Goal: Check status: Check status

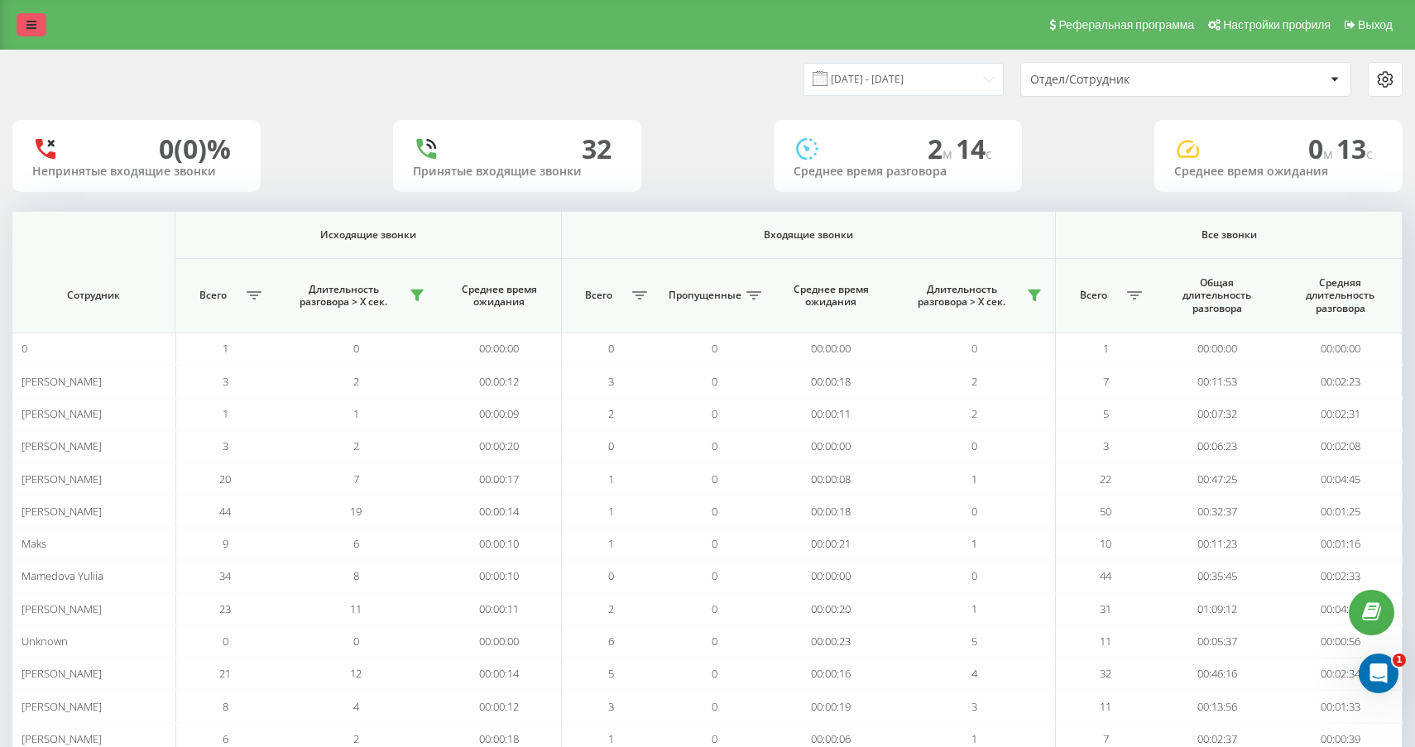
click at [26, 17] on link at bounding box center [32, 24] width 30 height 23
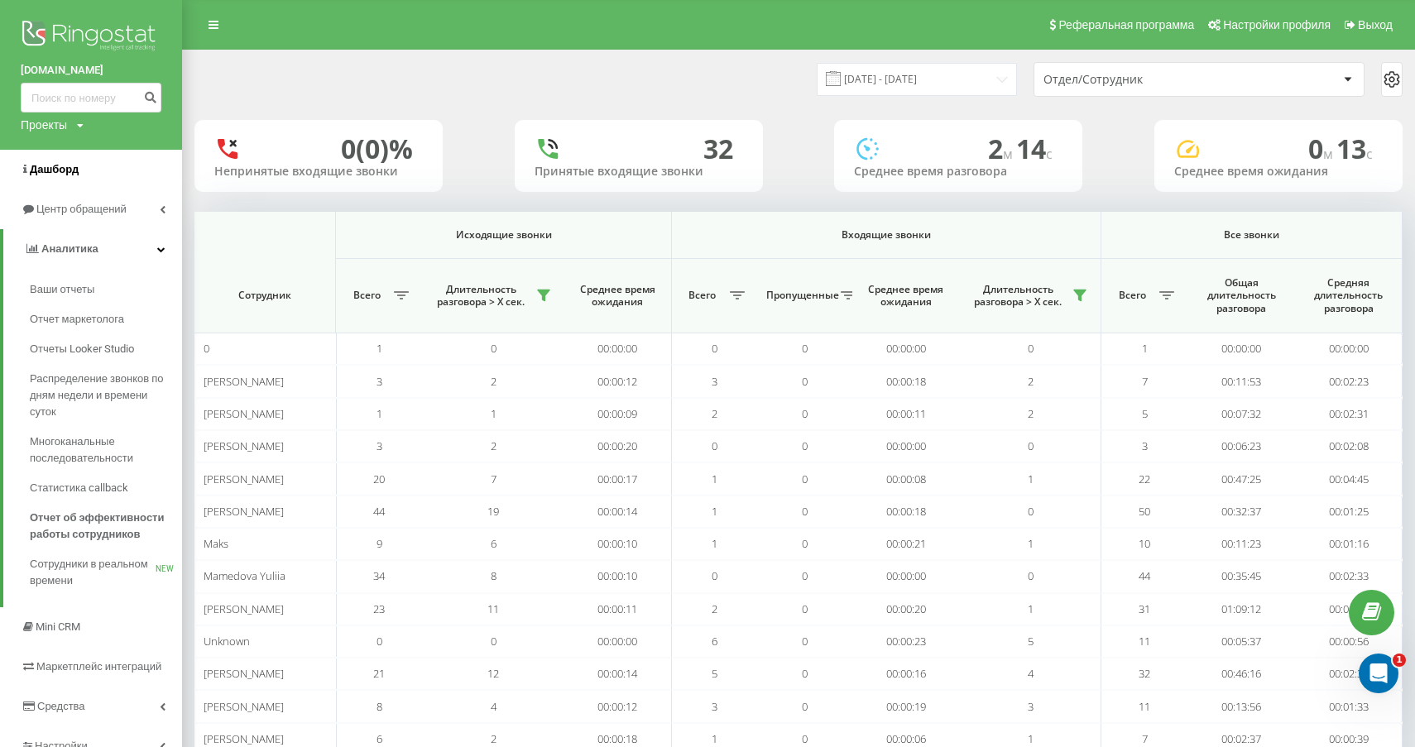
click at [82, 175] on link "Дашборд" at bounding box center [91, 170] width 182 height 40
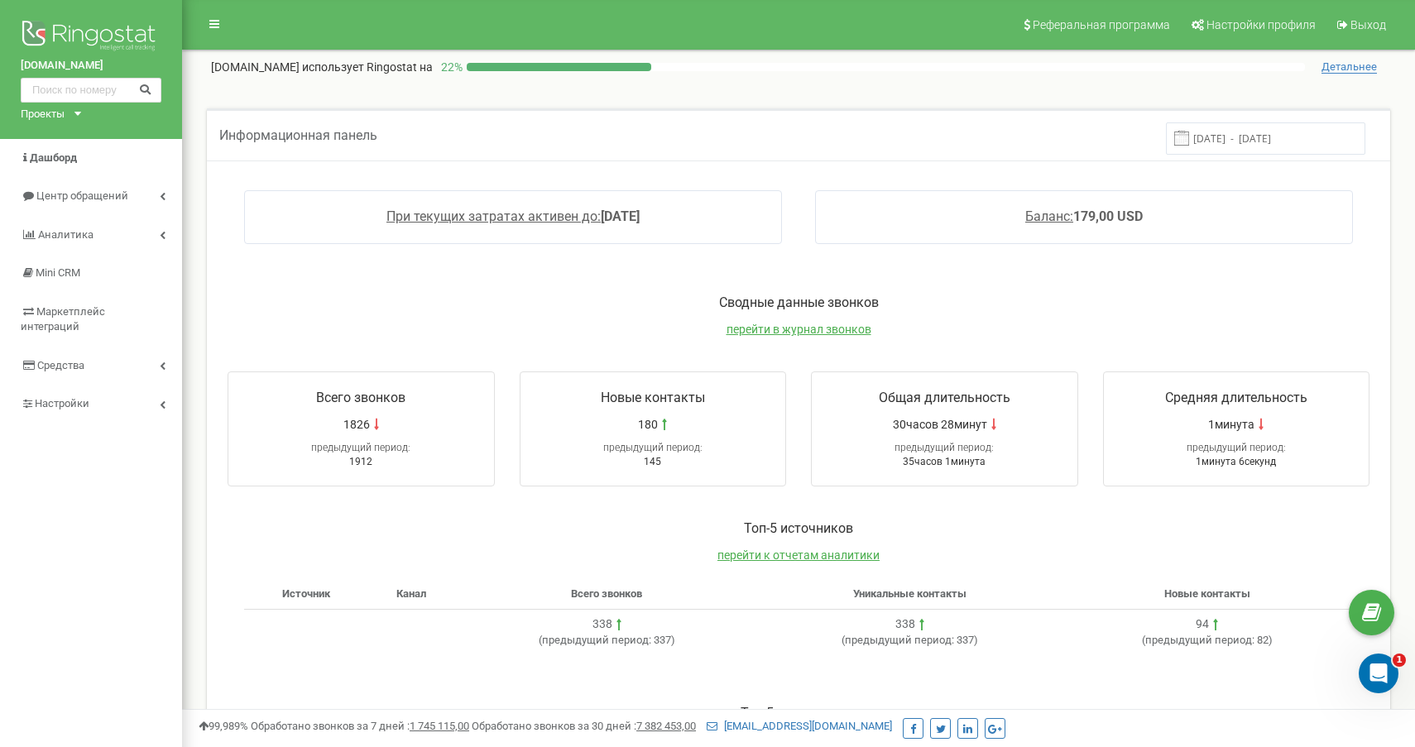
scroll to position [345, 0]
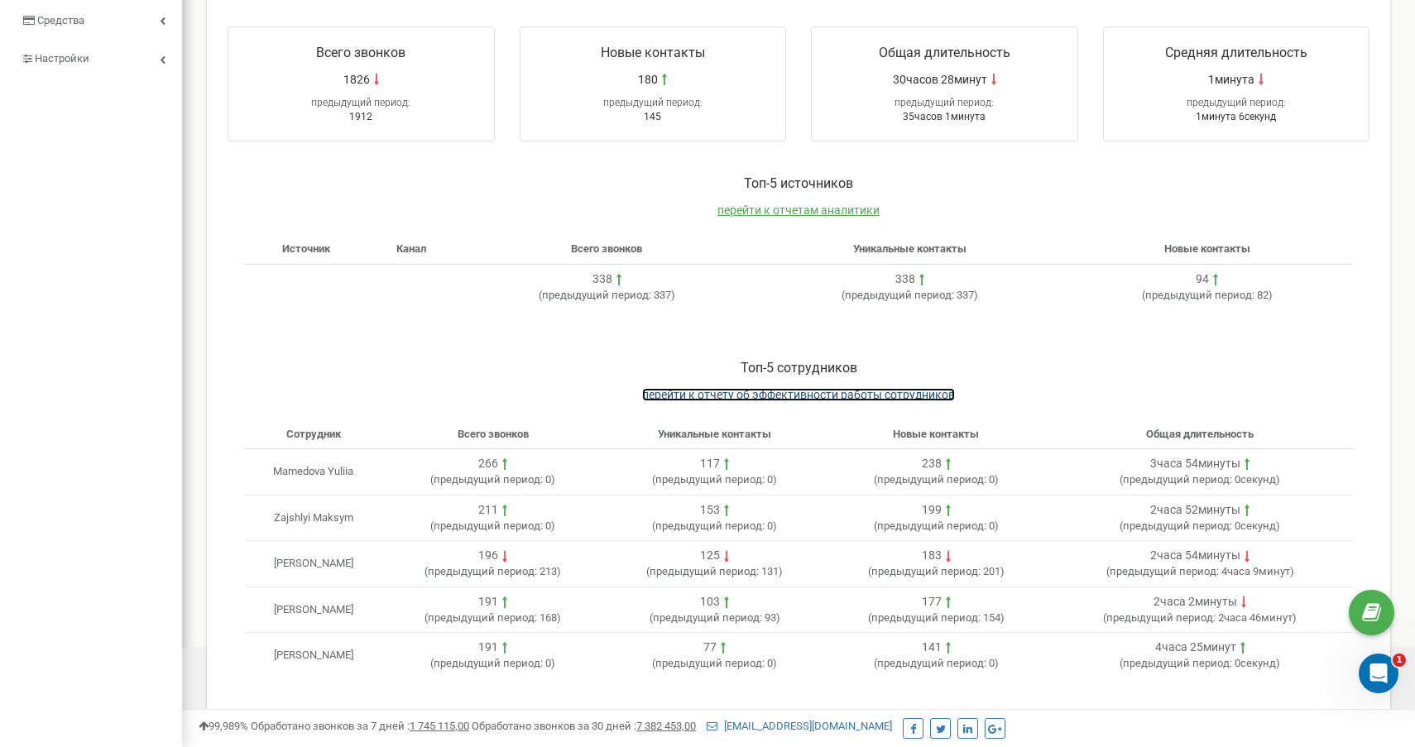
click at [824, 389] on span "перейти к отчету об эффективности работы сотрудников" at bounding box center [798, 394] width 313 height 13
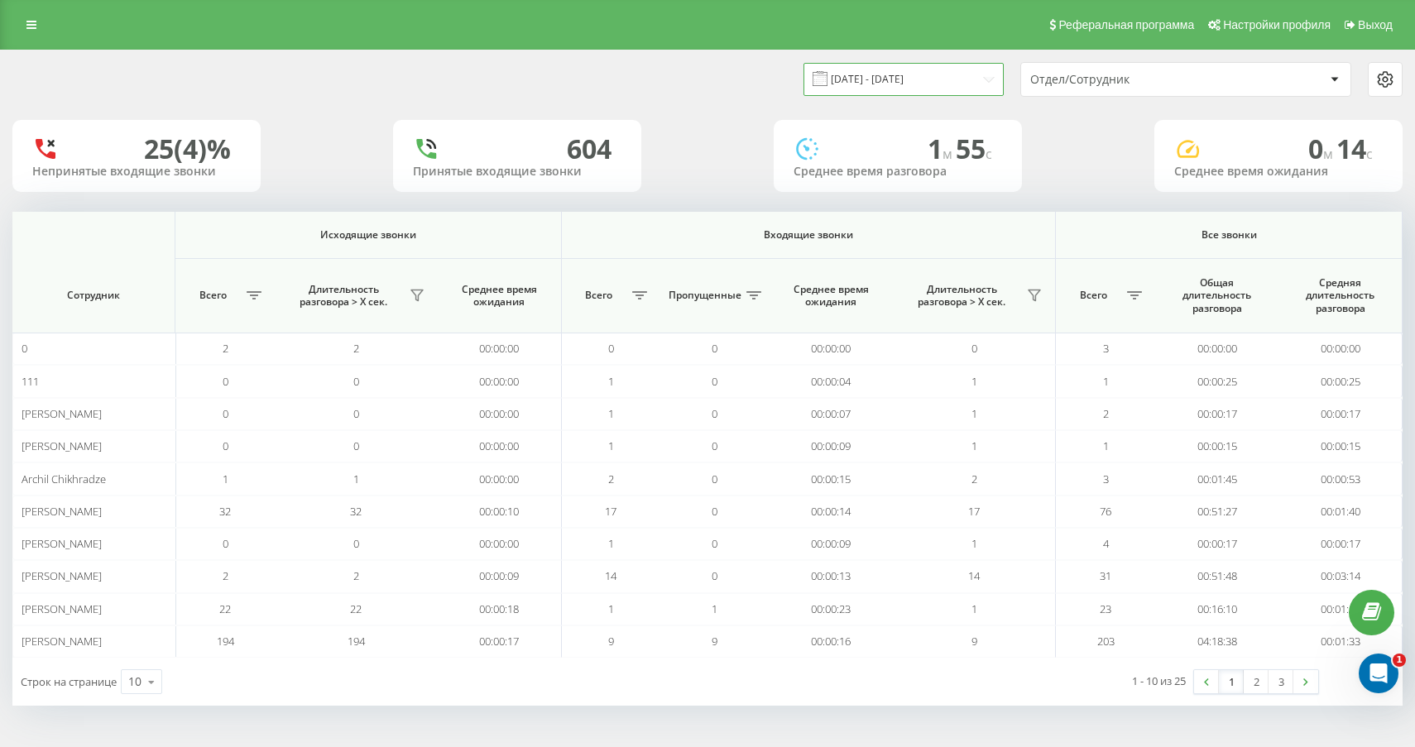
click at [939, 77] on input "22.08.2025 - 22.09.2025" at bounding box center [903, 79] width 200 height 32
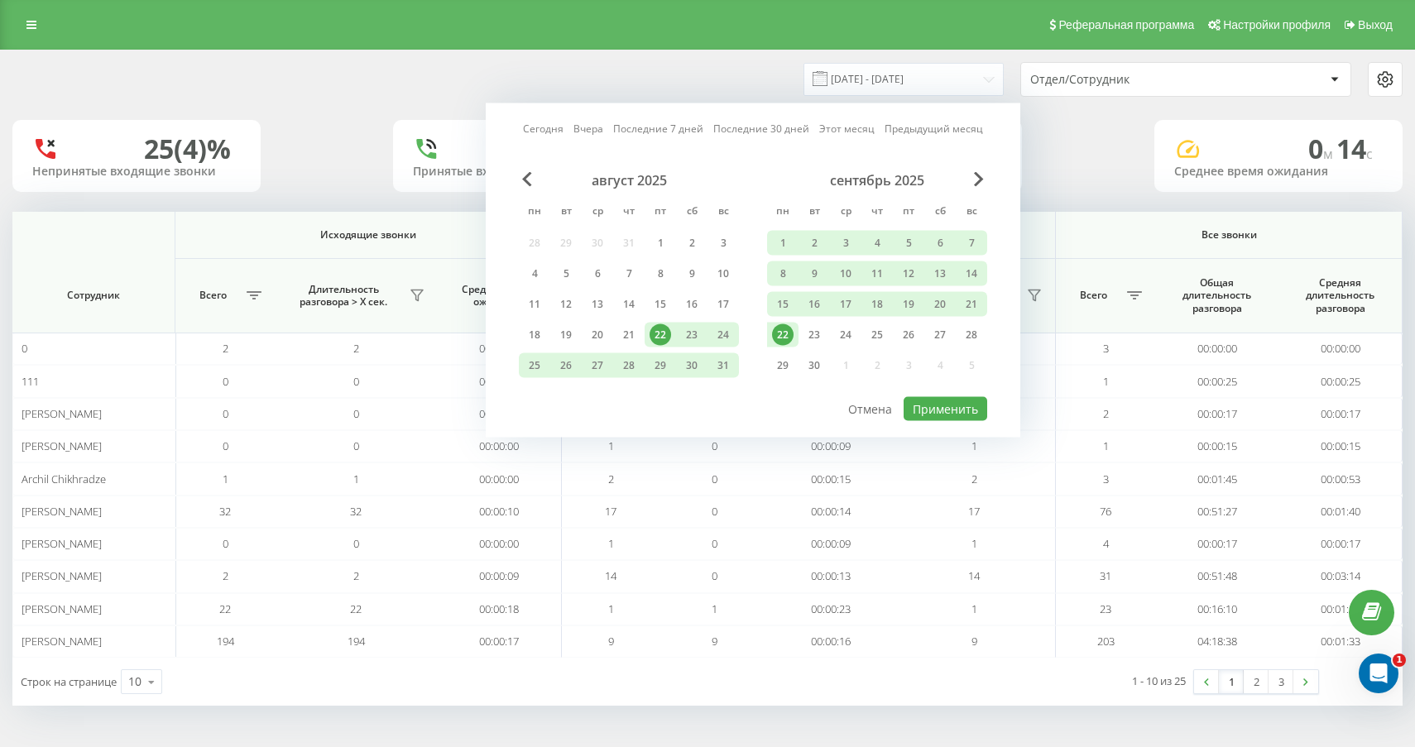
click at [781, 327] on div "22" at bounding box center [783, 335] width 22 height 22
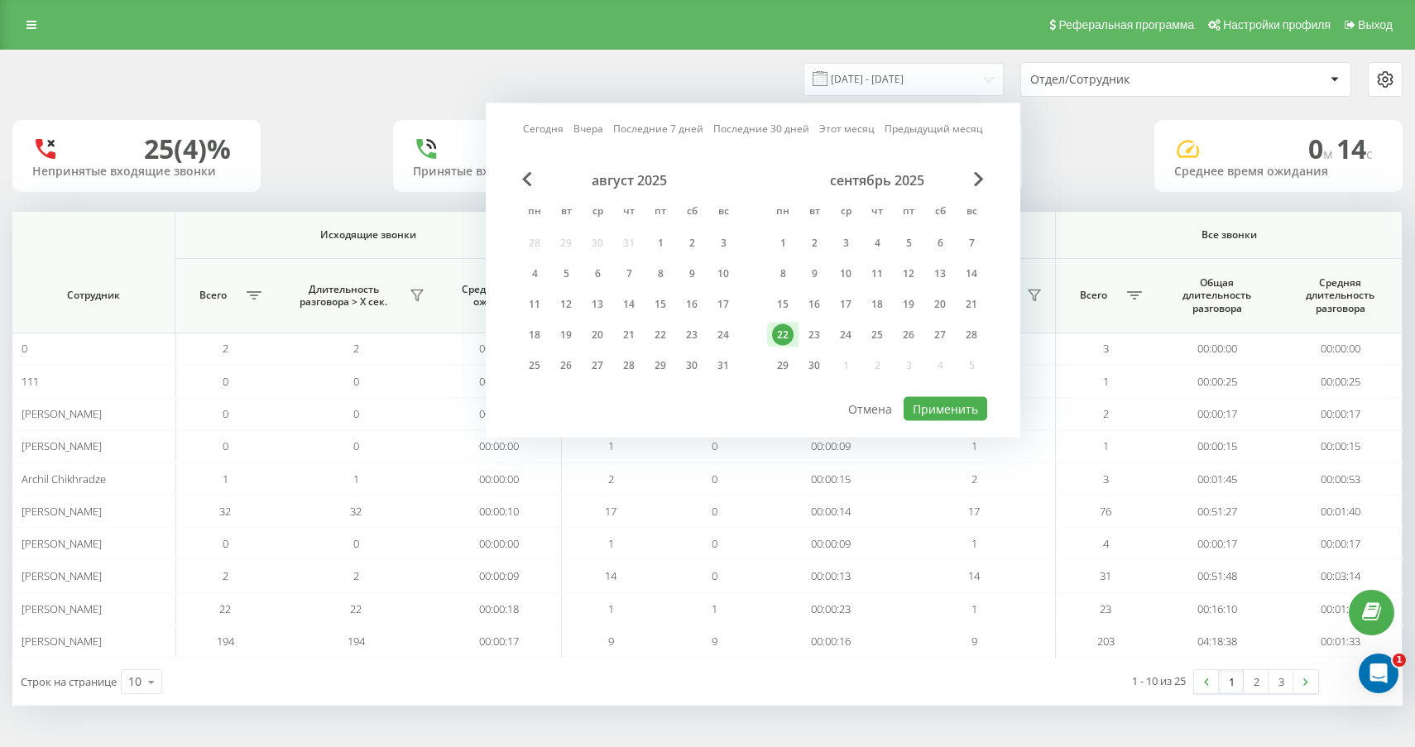
click at [958, 420] on div "Сегодня Вчера Последние 7 дней Последние 30 дней Этот месяц Предыдущий месяц ав…" at bounding box center [753, 270] width 535 height 334
click at [954, 412] on button "Применить" at bounding box center [946, 409] width 84 height 24
type input "22.09.2025 - 22.09.2025"
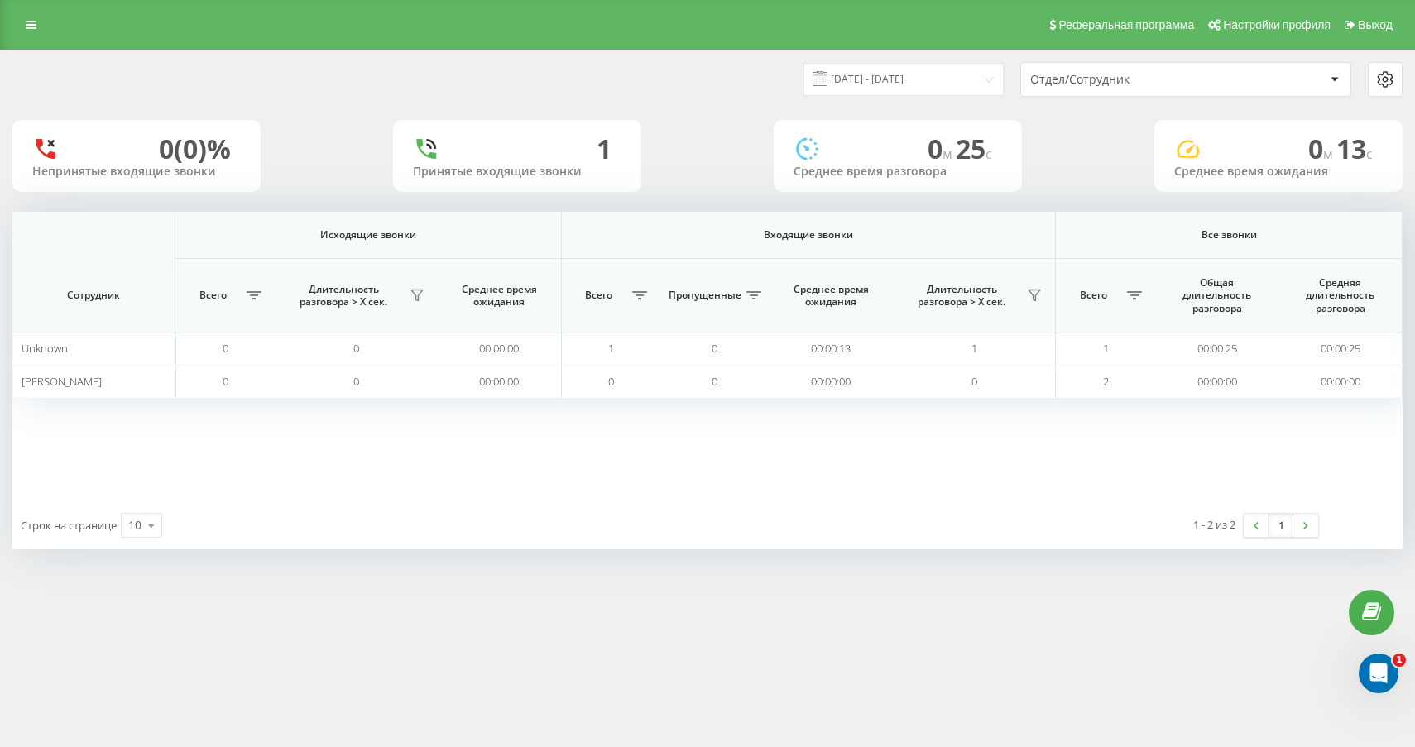
click at [141, 503] on div "Строк на странице 10 10 25 50 100" at bounding box center [359, 525] width 695 height 48
click at [141, 512] on icon at bounding box center [151, 526] width 25 height 32
click at [155, 456] on div "25" at bounding box center [142, 454] width 40 height 24
